Goal: Task Accomplishment & Management: Manage account settings

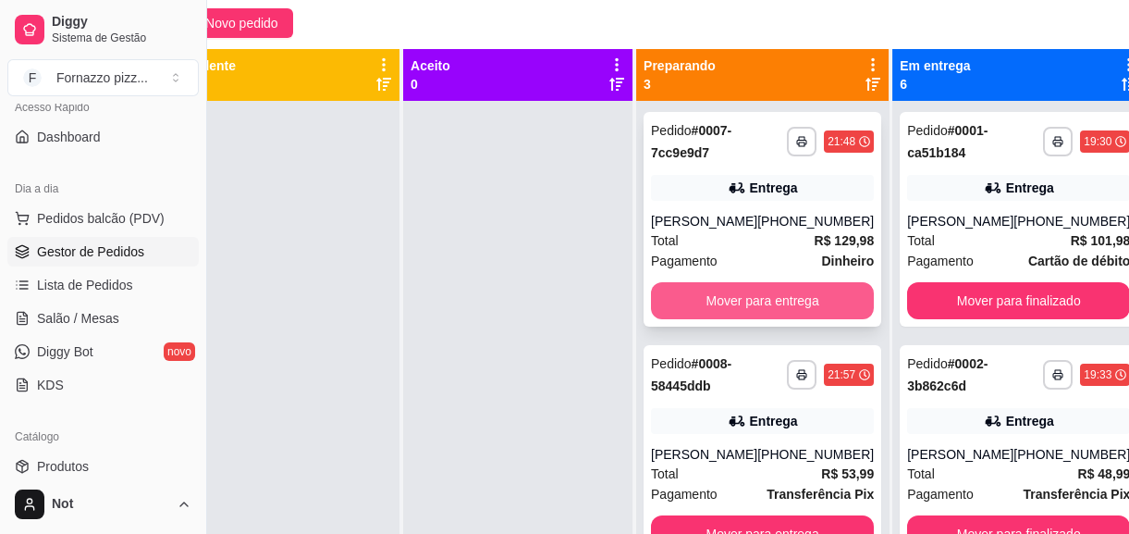
scroll to position [52, 0]
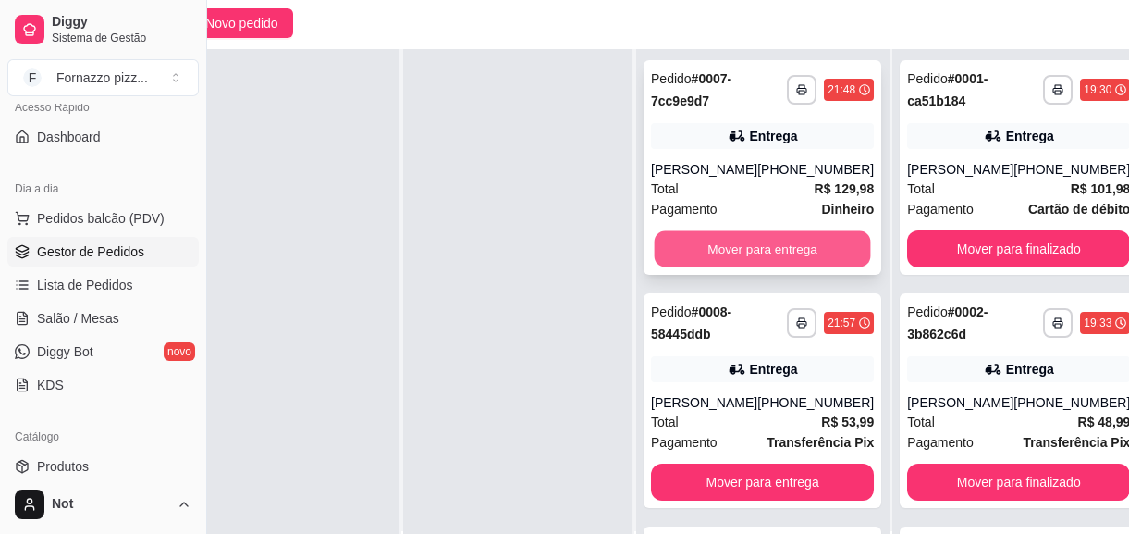
click at [745, 248] on button "Mover para entrega" at bounding box center [763, 249] width 216 height 36
click at [742, 246] on button "Mover para entrega" at bounding box center [763, 249] width 216 height 36
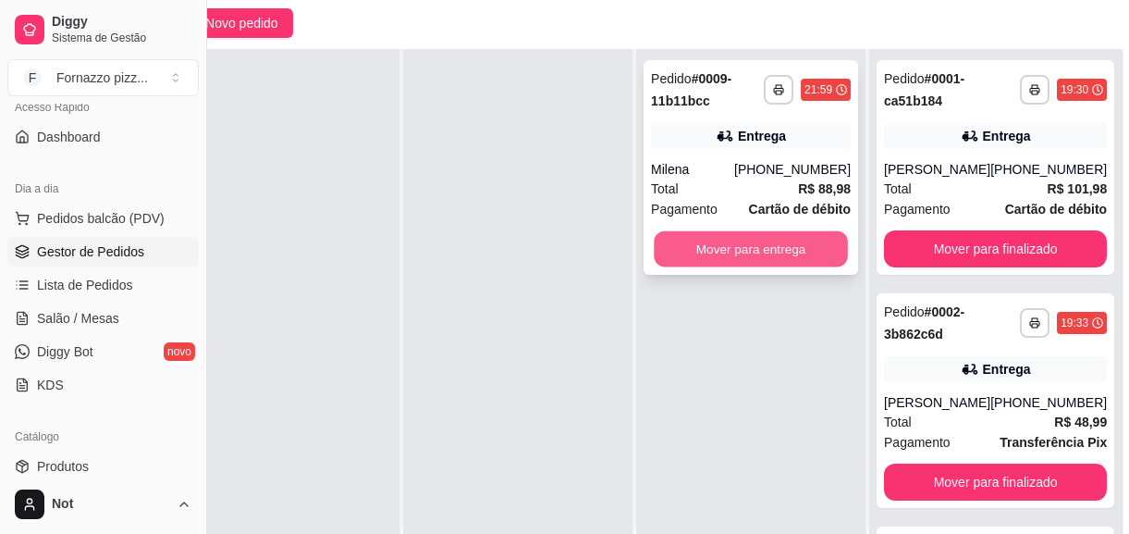
click at [740, 251] on button "Mover para entrega" at bounding box center [751, 249] width 194 height 36
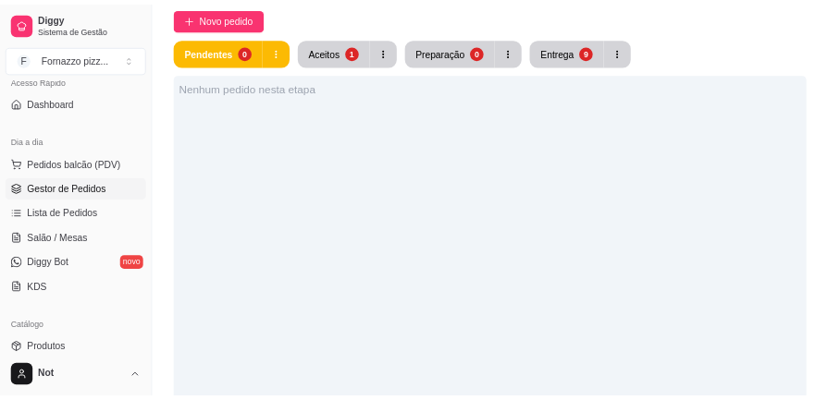
scroll to position [0, 0]
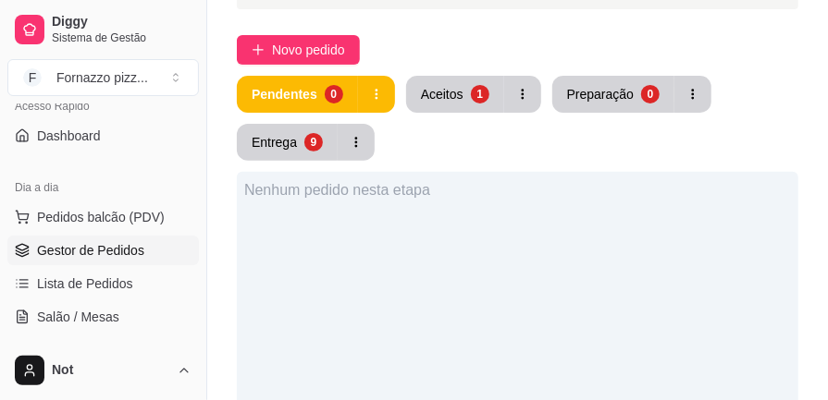
drag, startPoint x: 571, startPoint y: 71, endPoint x: 694, endPoint y: 37, distance: 126.8
click at [694, 37] on div "Novo pedido" at bounding box center [517, 50] width 561 height 30
click at [455, 104] on button "Aceitos 1" at bounding box center [454, 95] width 95 height 36
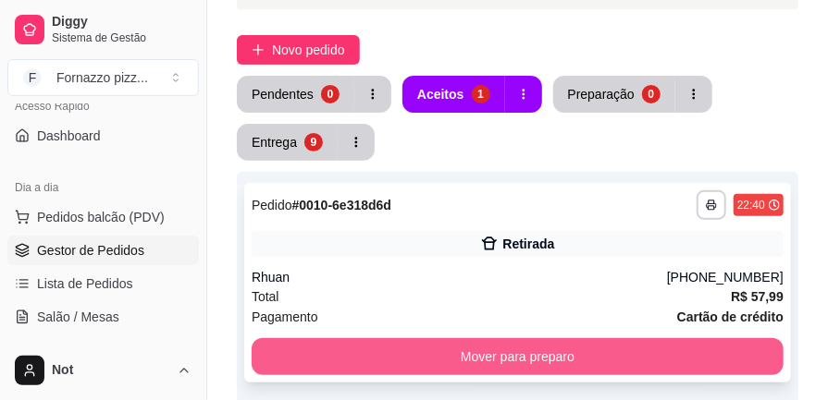
click at [545, 362] on button "Mover para preparo" at bounding box center [518, 356] width 532 height 37
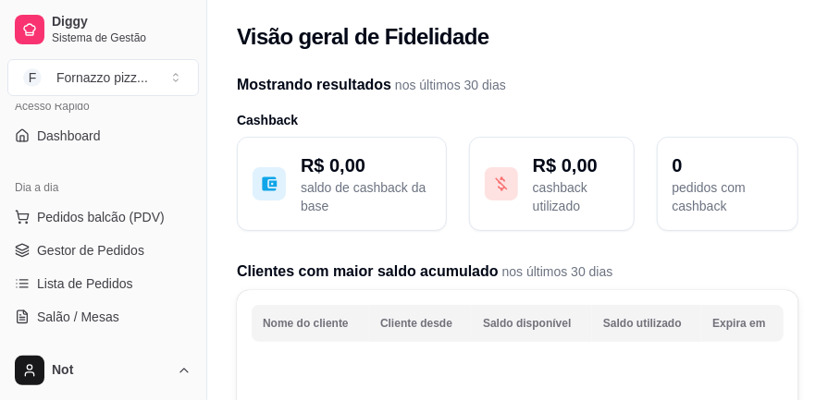
click at [194, 115] on div "Acesso Rápido Dashboard" at bounding box center [103, 121] width 206 height 74
click at [199, 112] on button "Toggle Sidebar" at bounding box center [206, 200] width 15 height 400
click at [237, 112] on h3 "Cashback" at bounding box center [517, 120] width 561 height 18
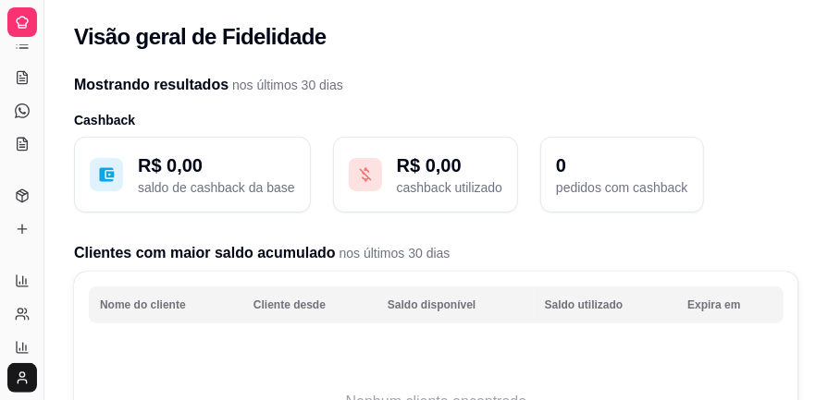
scroll to position [20, 0]
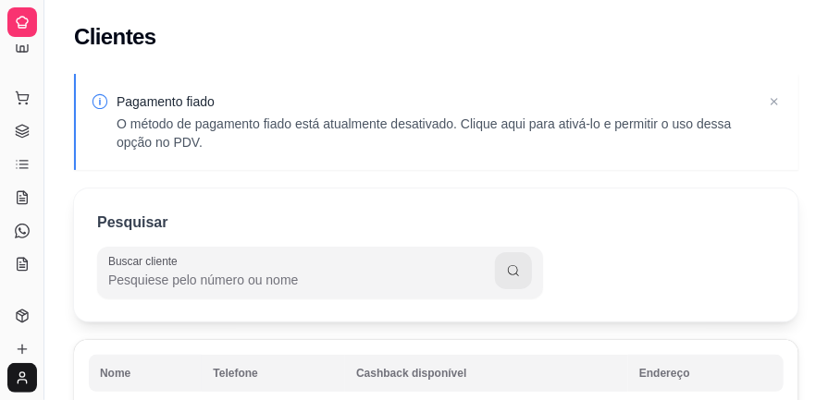
scroll to position [197, 0]
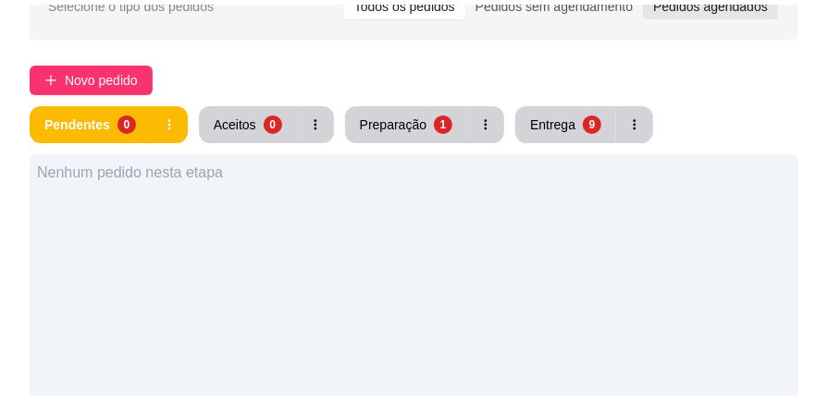
scroll to position [105, 0]
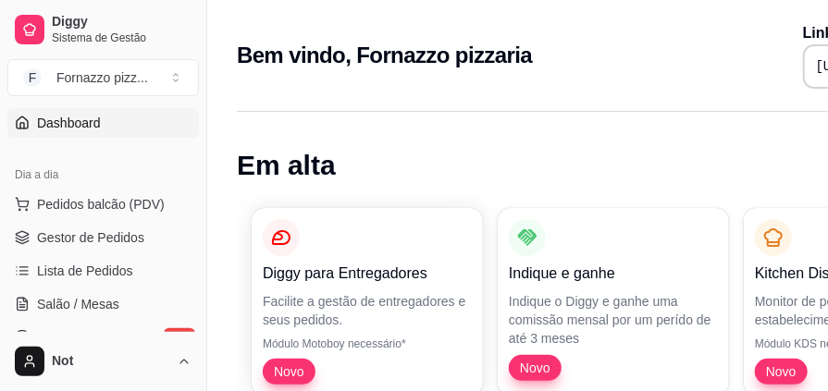
scroll to position [157, 0]
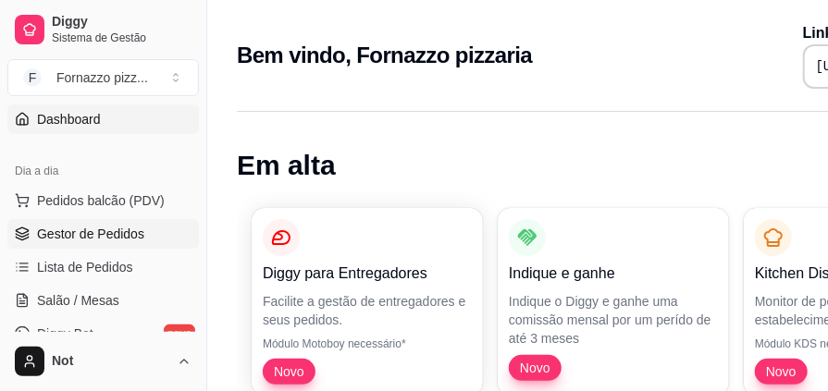
click at [104, 228] on span "Gestor de Pedidos" at bounding box center [90, 234] width 107 height 18
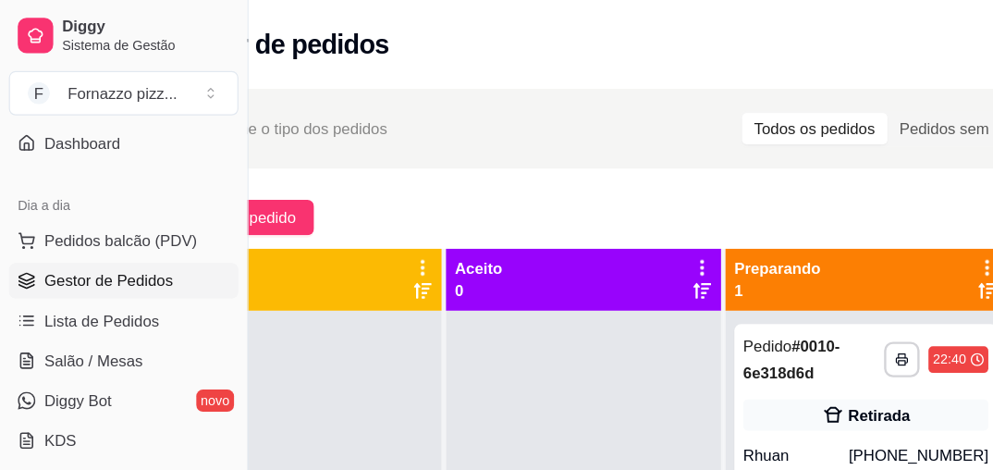
scroll to position [157, 0]
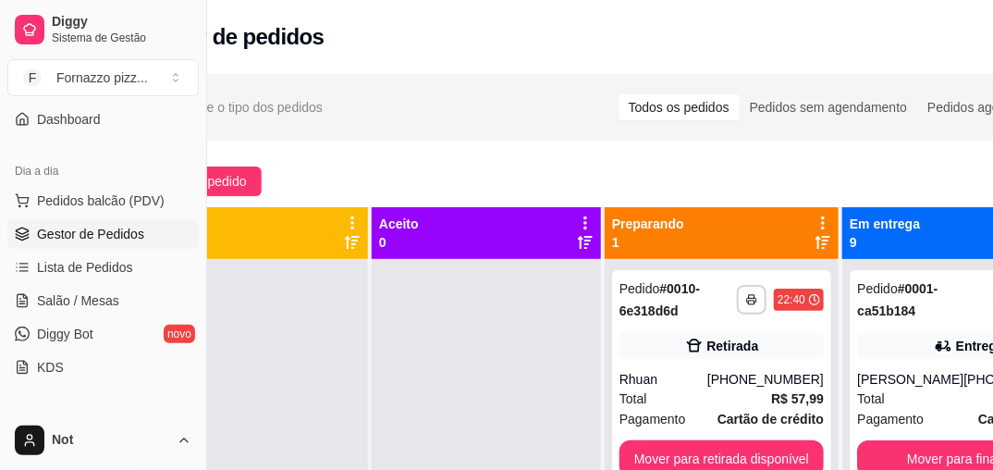
drag, startPoint x: 631, startPoint y: 104, endPoint x: 573, endPoint y: 101, distance: 57.4
click at [573, 101] on div "Selecione o tipo dos pedidos Todos os pedidos Pedidos sem agendamento Pedidos a…" at bounding box center [605, 107] width 897 height 30
drag, startPoint x: 556, startPoint y: 281, endPoint x: 498, endPoint y: 54, distance: 234.6
click at [498, 54] on div "Gestor de pedidos" at bounding box center [605, 31] width 993 height 63
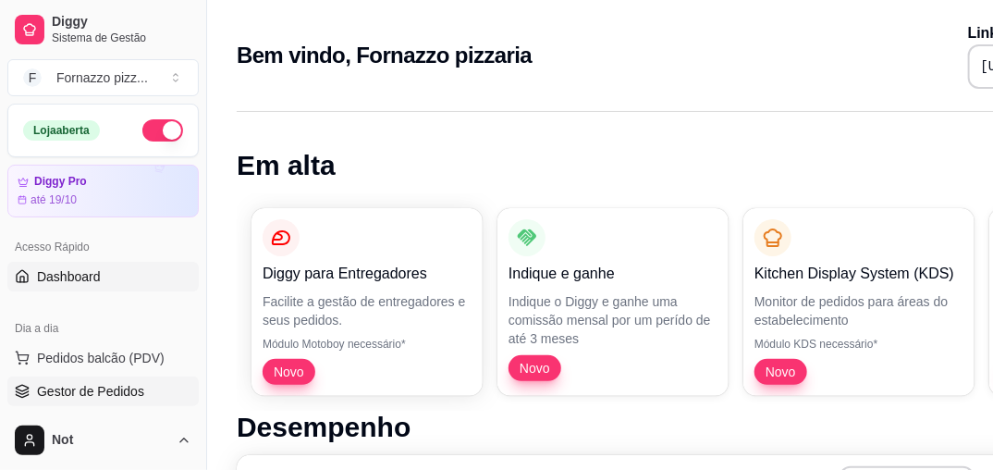
click at [97, 388] on span "Gestor de Pedidos" at bounding box center [90, 391] width 107 height 18
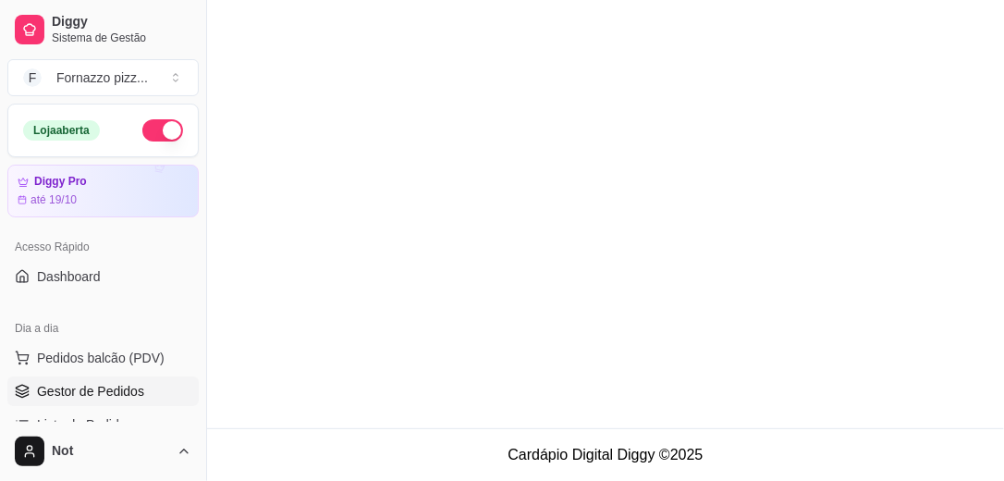
click at [97, 388] on span "Gestor de Pedidos" at bounding box center [90, 391] width 107 height 18
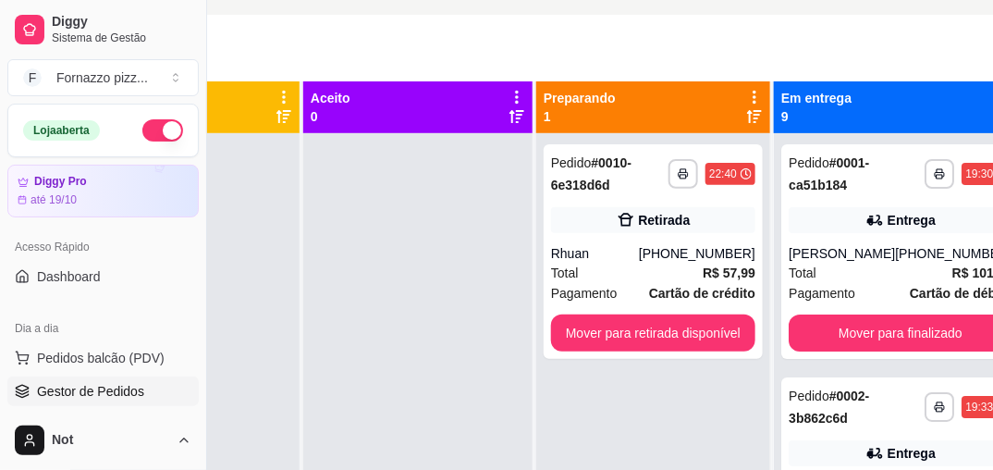
scroll to position [134, 166]
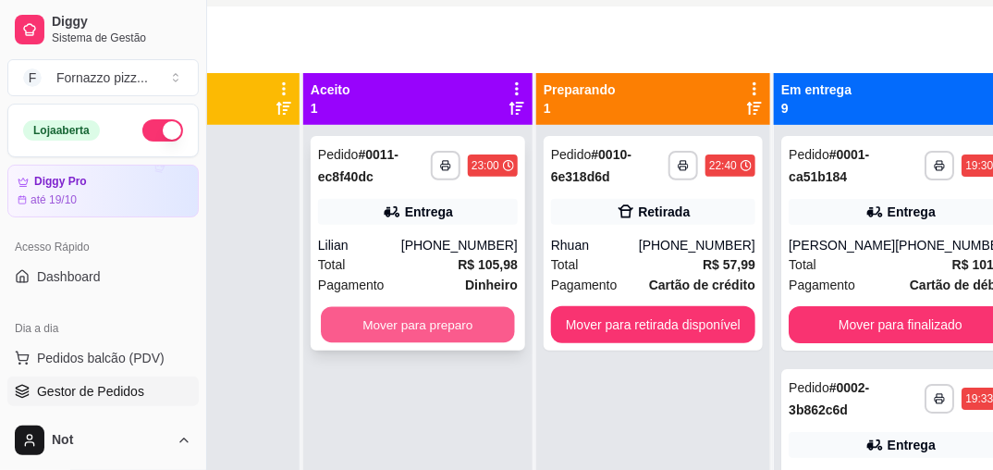
click at [399, 318] on button "Mover para preparo" at bounding box center [418, 325] width 194 height 36
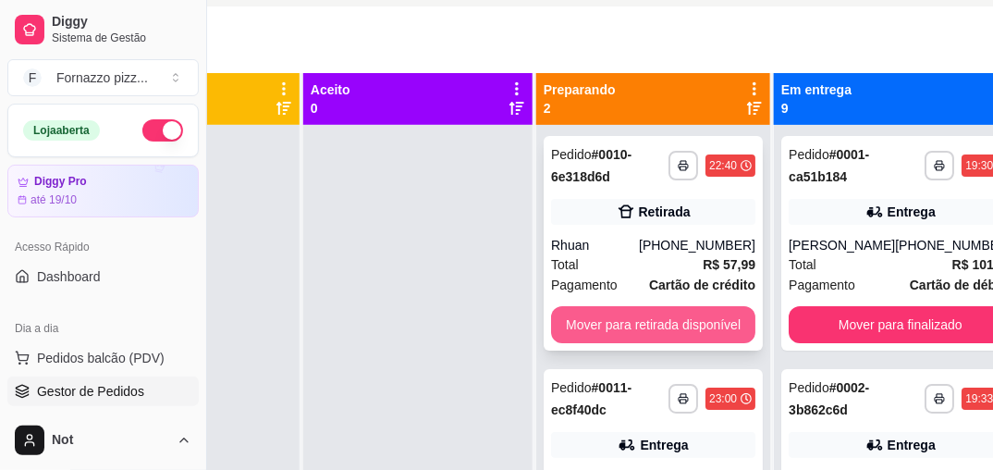
click at [649, 315] on button "Mover para retirada disponível" at bounding box center [653, 324] width 204 height 37
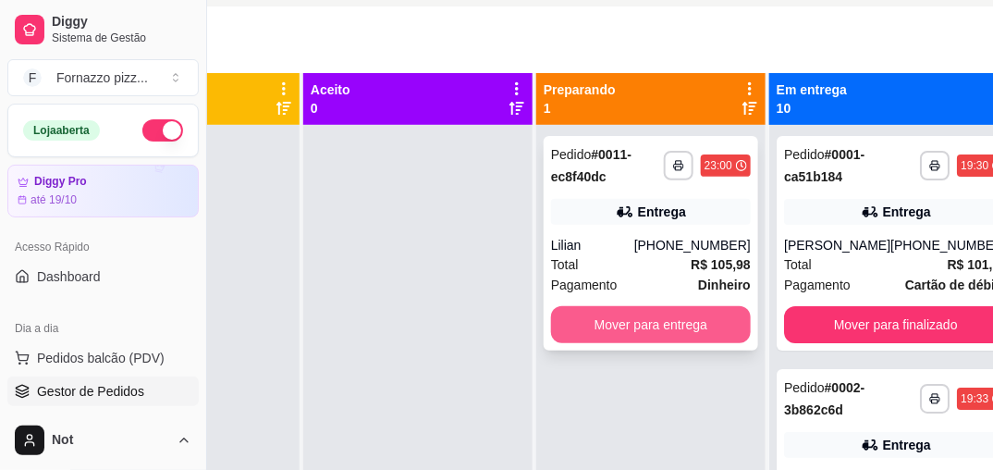
click at [670, 325] on button "Mover para entrega" at bounding box center [651, 324] width 200 height 37
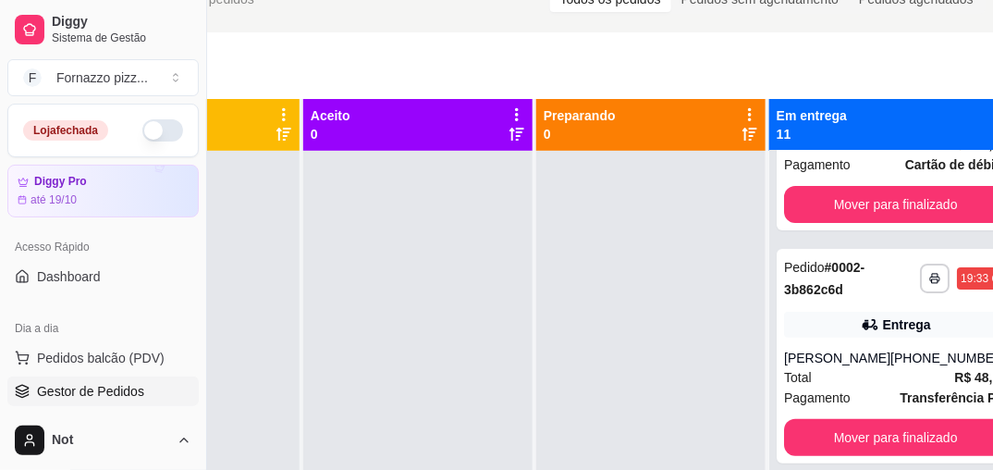
scroll to position [0, 0]
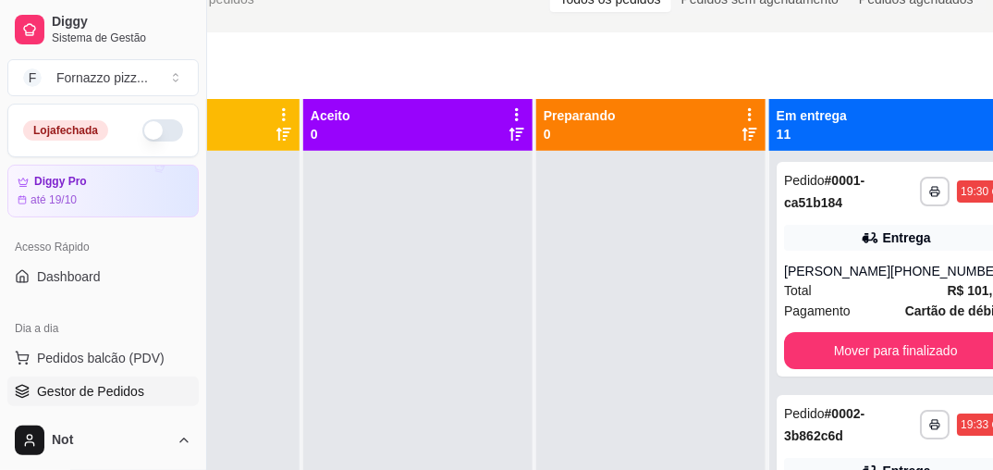
drag, startPoint x: 980, startPoint y: 170, endPoint x: 979, endPoint y: 185, distance: 14.8
click at [979, 185] on div "**********" at bounding box center [895, 386] width 252 height 470
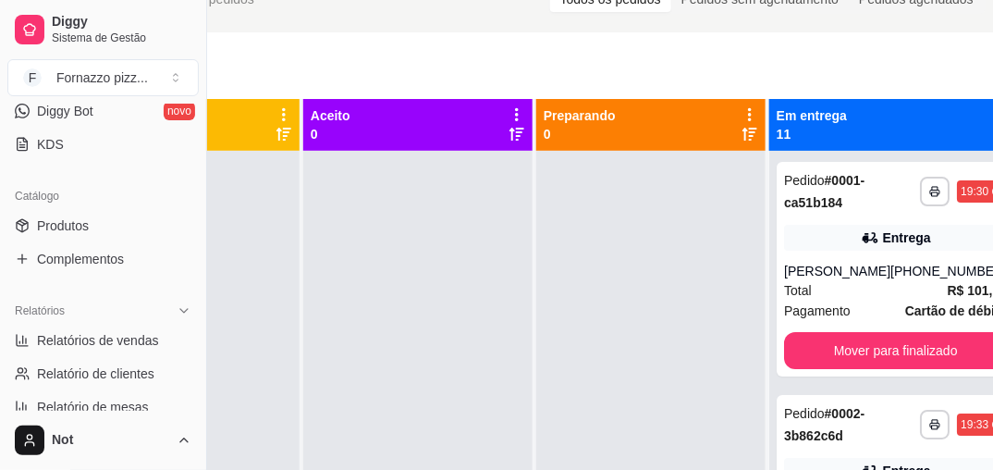
scroll to position [472, 0]
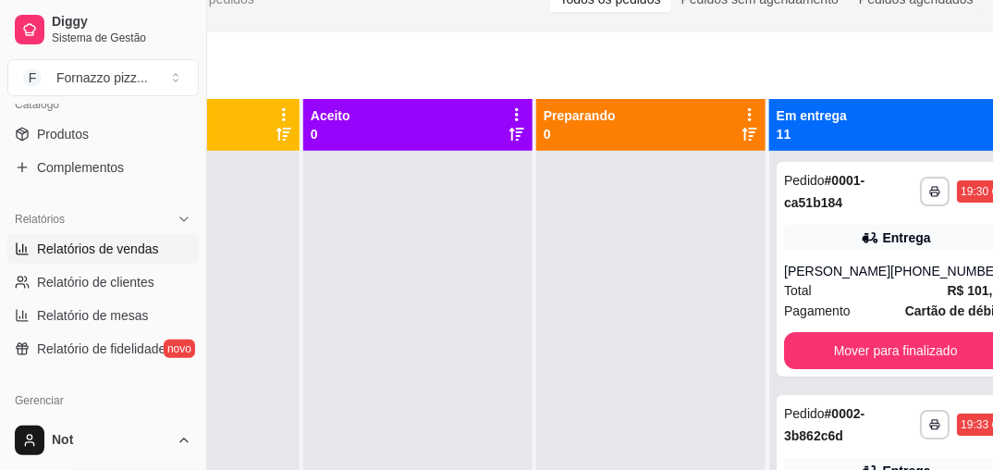
click at [141, 242] on span "Relatórios de vendas" at bounding box center [98, 248] width 122 height 18
select select "ALL"
select select "0"
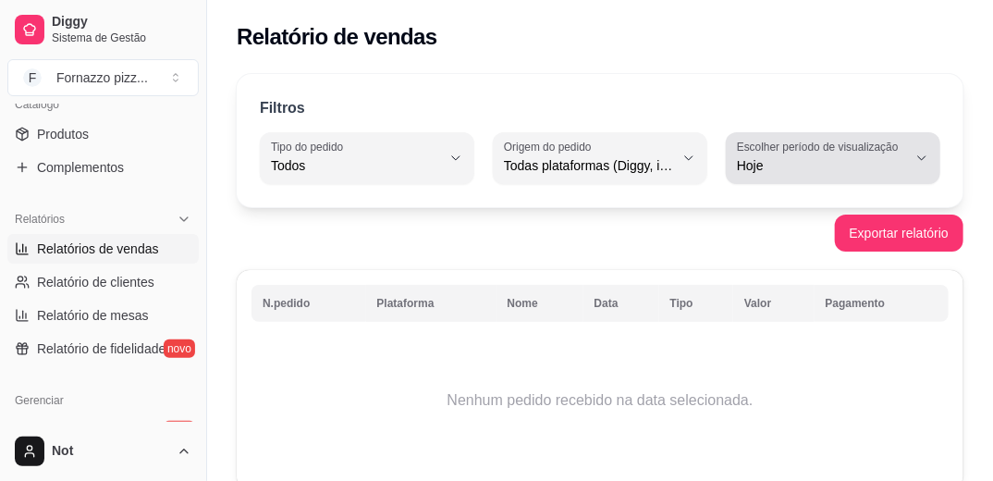
click at [929, 151] on button "Escolher período de visualização Hoje" at bounding box center [833, 158] width 215 height 52
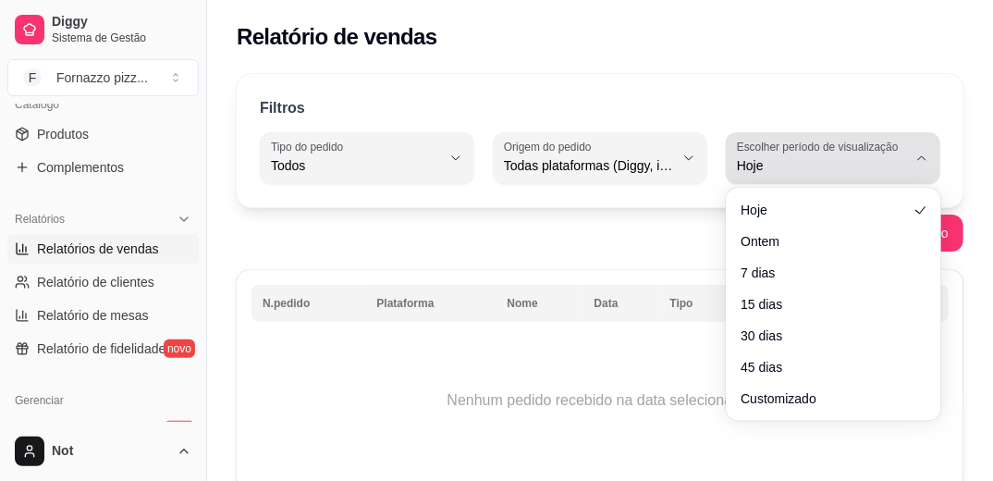
click at [929, 151] on button "Escolher período de visualização Hoje" at bounding box center [833, 158] width 215 height 52
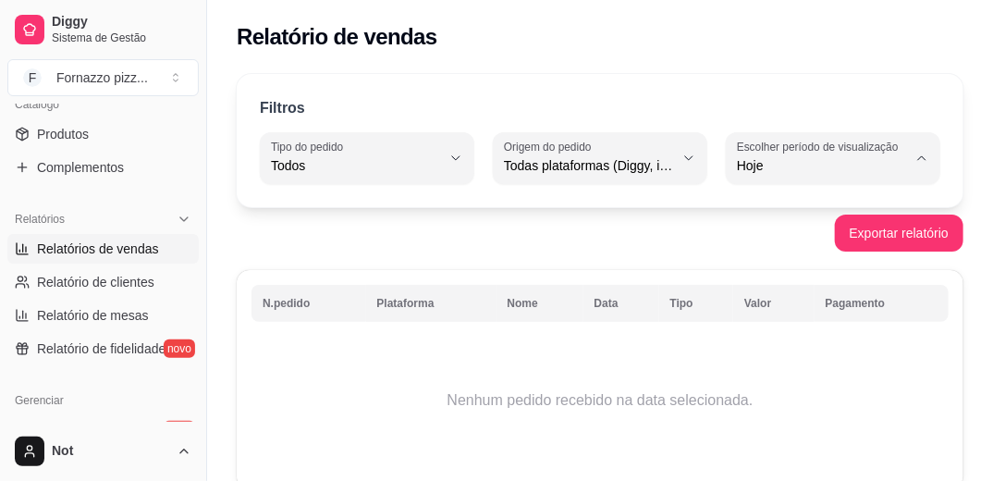
click at [970, 198] on div "Filtros ALL Tipo do pedido Todos Entrega Retirada Mesa Consumo local Tipo do pe…" at bounding box center [600, 287] width 786 height 448
click at [924, 234] on button "Exportar relatório" at bounding box center [899, 233] width 129 height 37
